Goal: Answer question/provide support

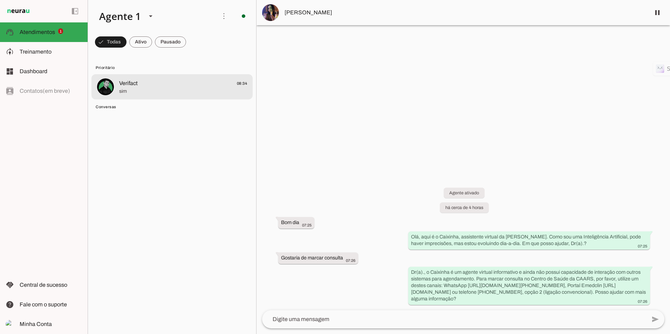
click at [129, 88] on span "sim" at bounding box center [183, 91] width 128 height 7
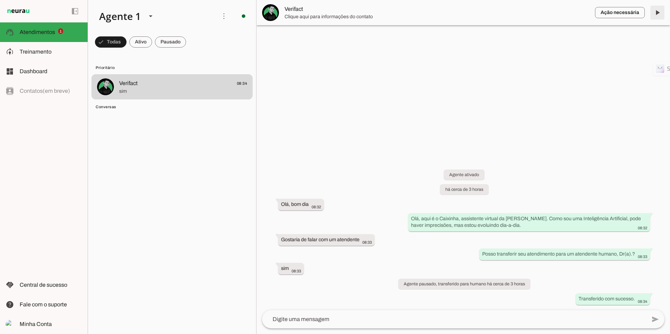
click at [654, 17] on span at bounding box center [657, 12] width 17 height 17
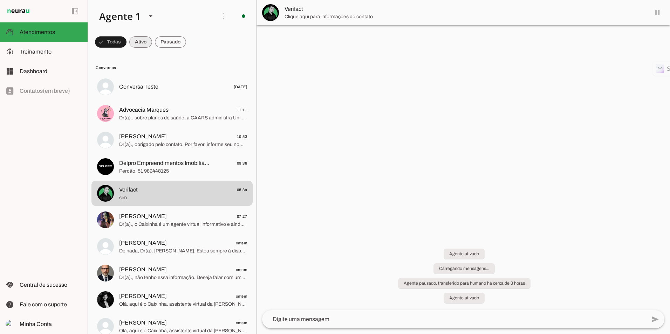
click at [146, 42] on span at bounding box center [140, 42] width 23 height 17
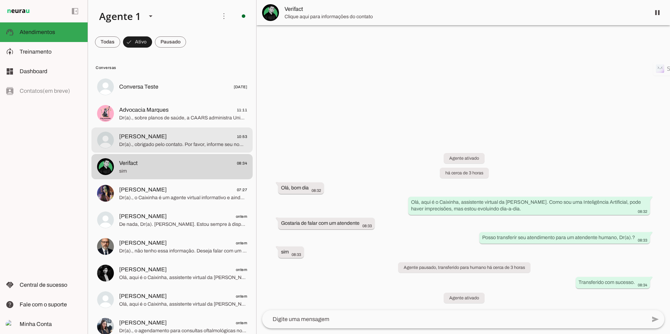
click at [148, 143] on span "Dr(a)., obrigado pelo contato. Por favor, informe seu nome e número da OAB para…" at bounding box center [183, 144] width 128 height 7
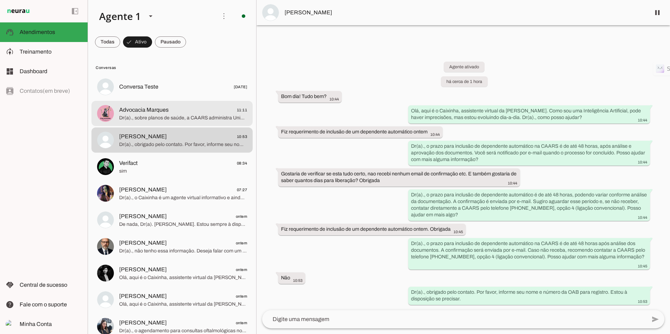
click at [179, 120] on span "Dr(a)., sobre planos de saúde, a CAARS administra Unimed, Uniodonto, Doctor Cli…" at bounding box center [183, 118] width 128 height 7
